Goal: Task Accomplishment & Management: Manage account settings

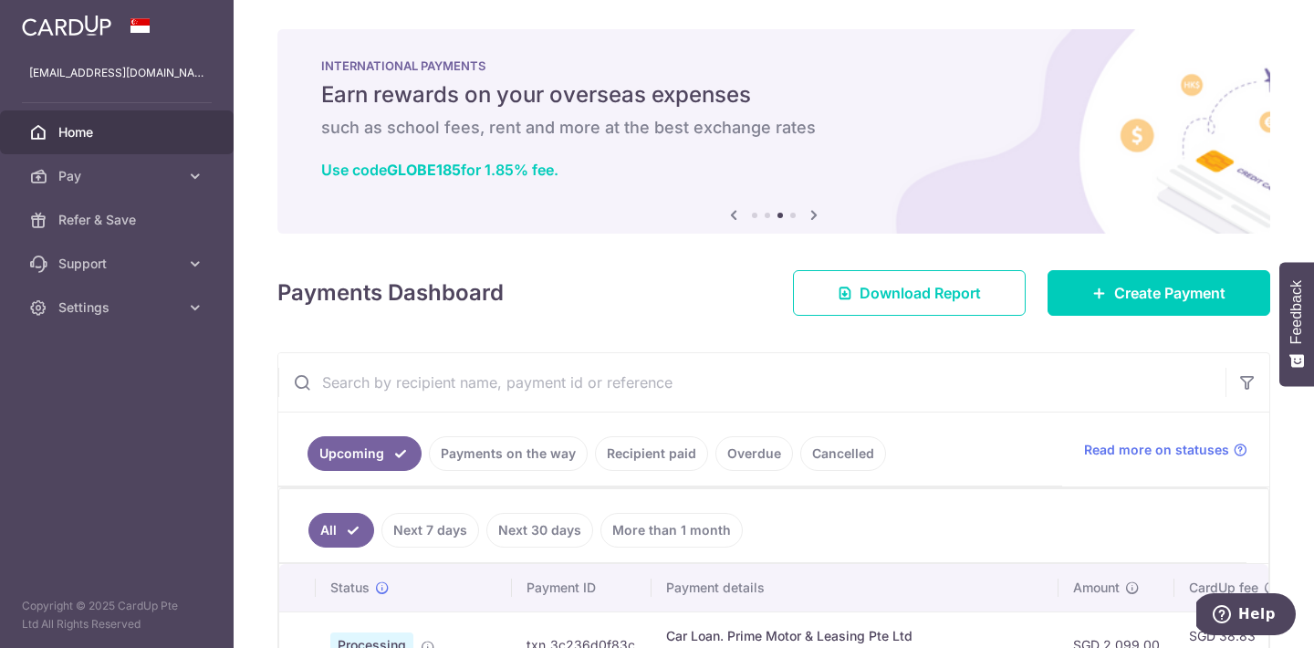
click at [59, 132] on span "Home" at bounding box center [118, 132] width 120 height 18
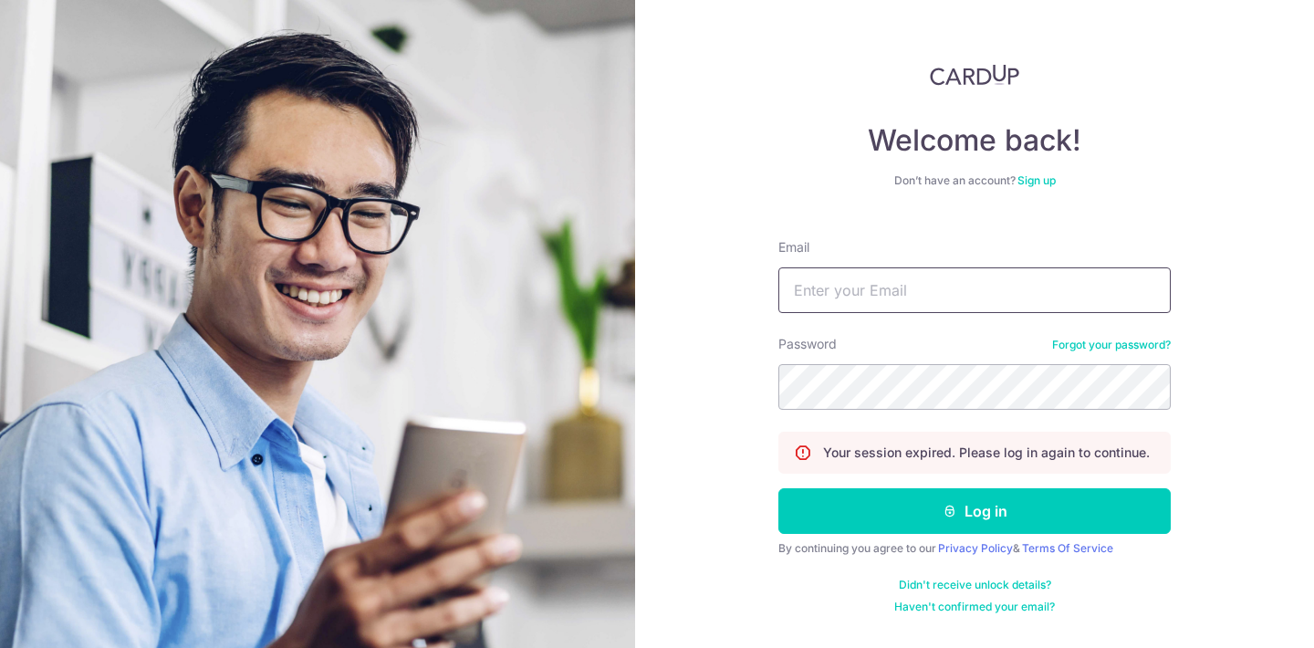
type input "[EMAIL_ADDRESS][DOMAIN_NAME]"
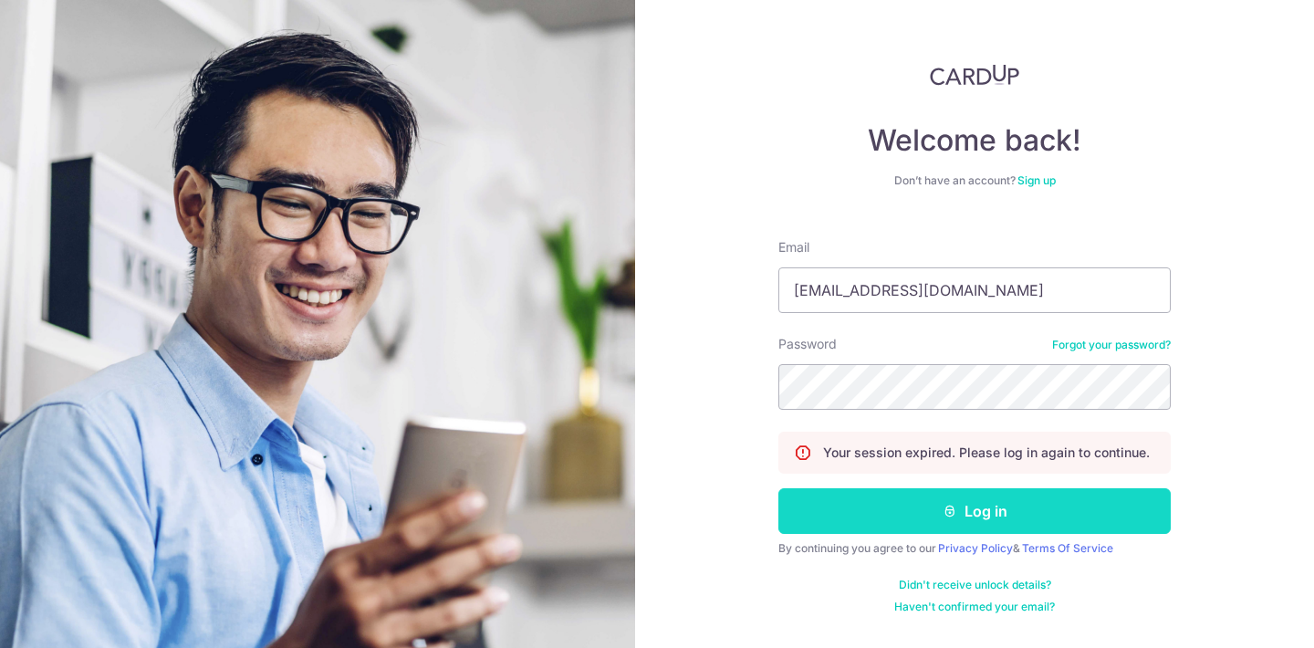
click at [918, 531] on button "Log in" at bounding box center [974, 511] width 392 height 46
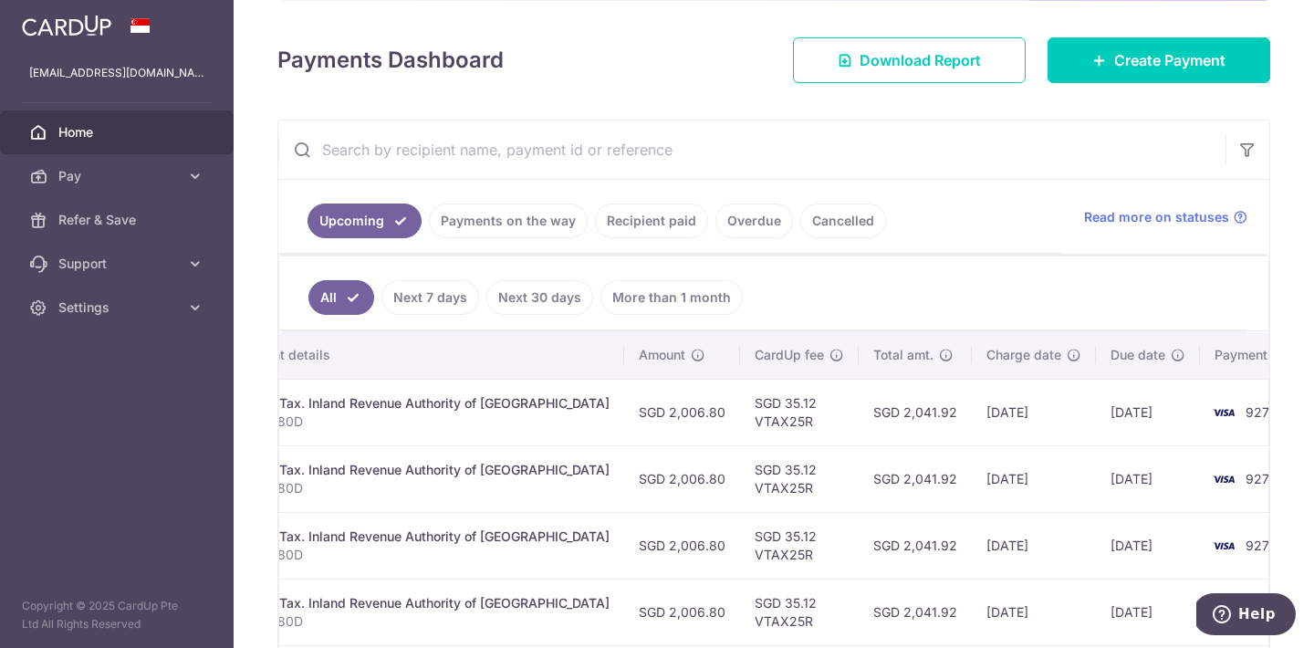
scroll to position [0, 435]
